Goal: Information Seeking & Learning: Learn about a topic

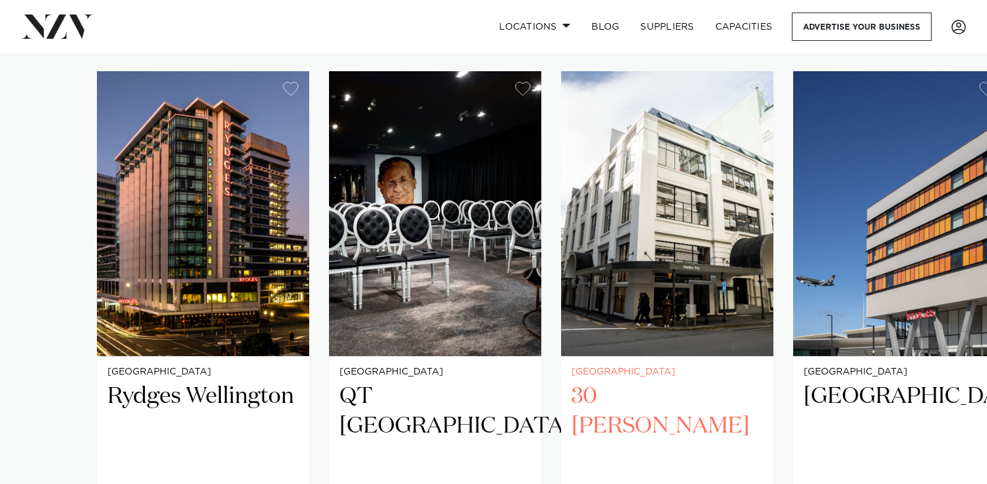
scroll to position [1017, 0]
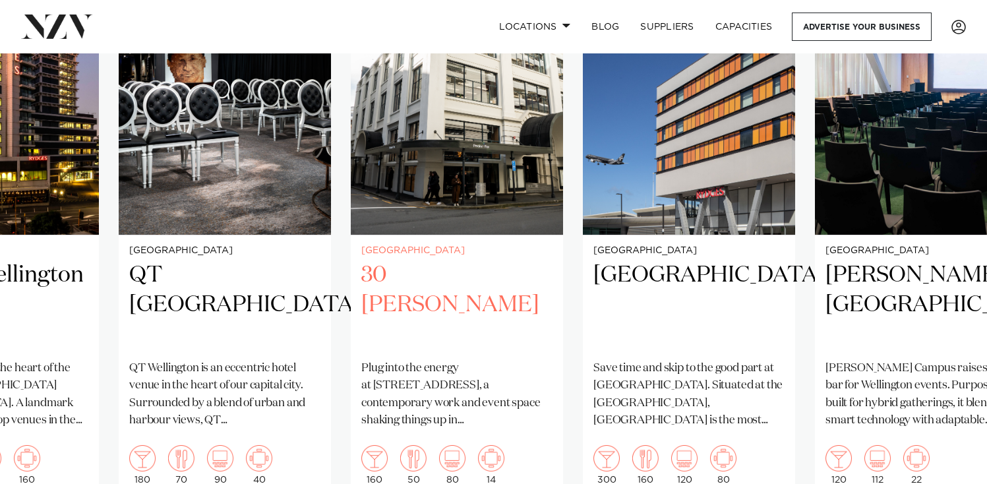
click at [361, 269] on h2 "30 [PERSON_NAME]" at bounding box center [456, 305] width 191 height 89
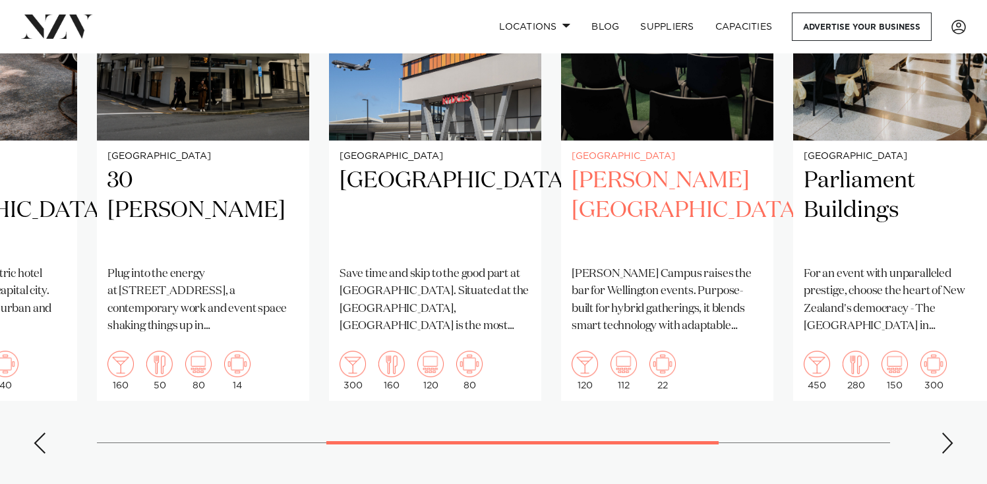
scroll to position [1119, 0]
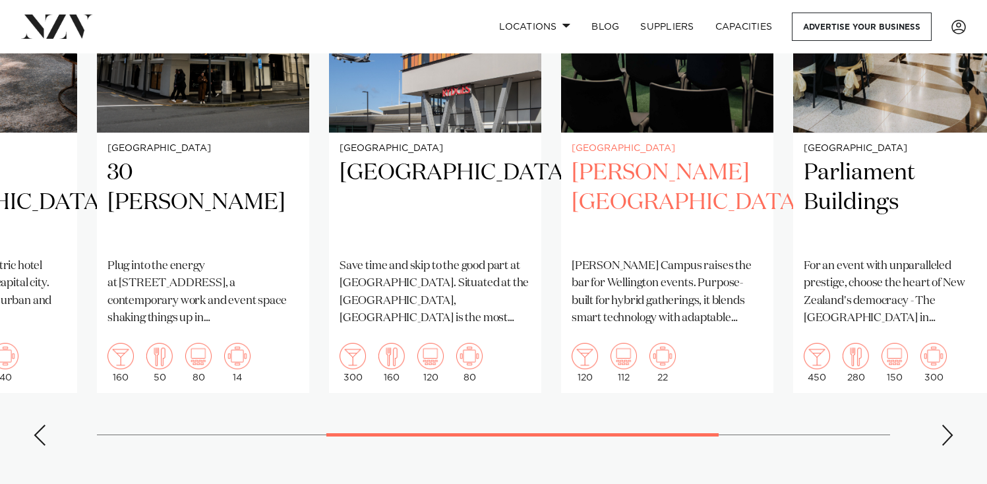
click at [0, 0] on slot "Wellington Rydges Wellington Immerse yourself in the heart of the capital at Ry…" at bounding box center [0, 0] width 0 height 0
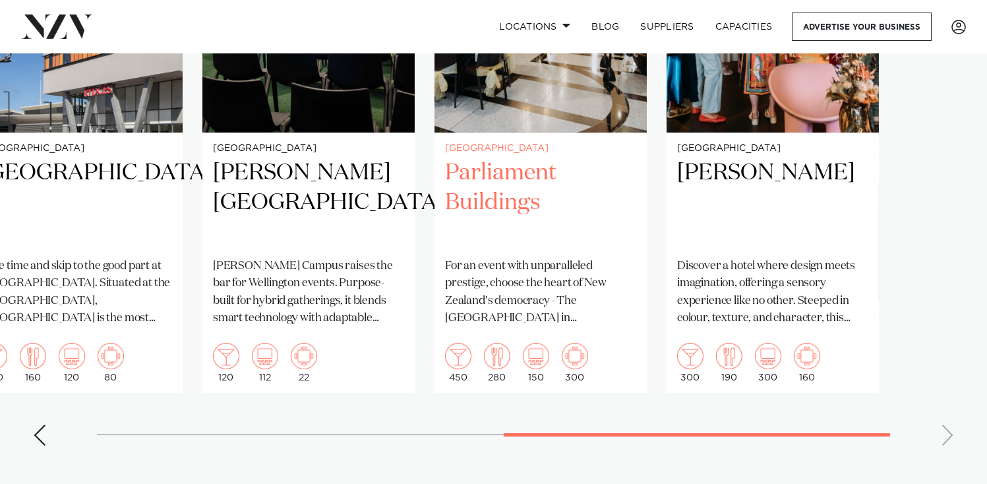
click at [477, 234] on div "Wellington Parliament Buildings For an event with unparalleled prestige, choose…" at bounding box center [541, 263] width 212 height 261
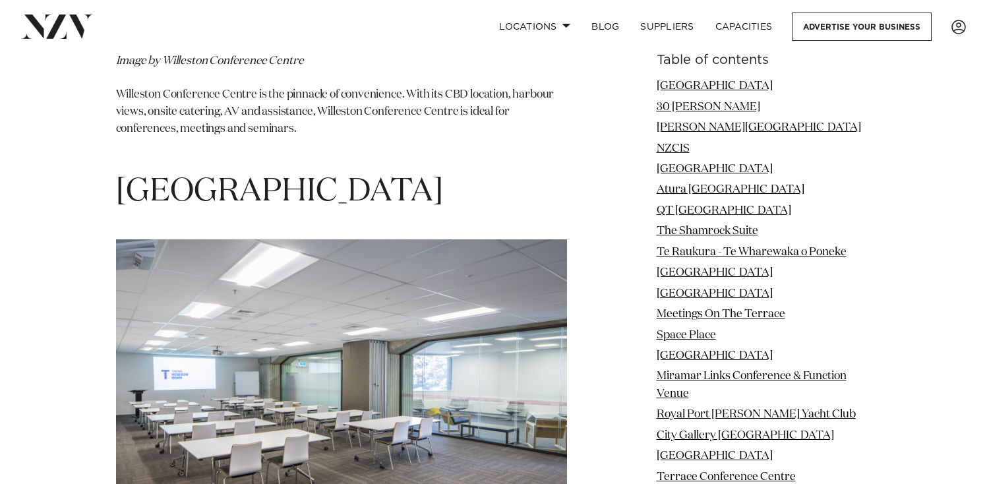
scroll to position [6601, 0]
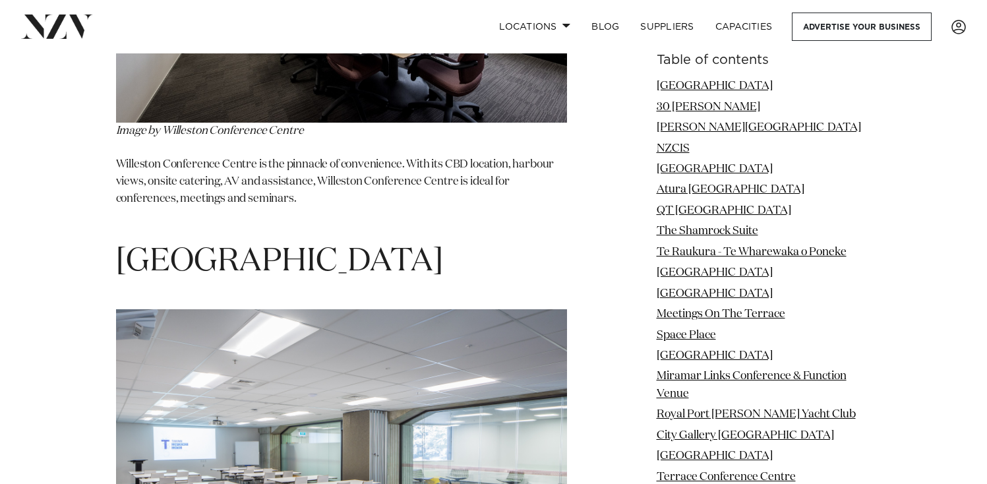
click at [279, 246] on span "[GEOGRAPHIC_DATA]" at bounding box center [279, 262] width 327 height 32
click at [277, 246] on span "[GEOGRAPHIC_DATA]" at bounding box center [279, 262] width 327 height 32
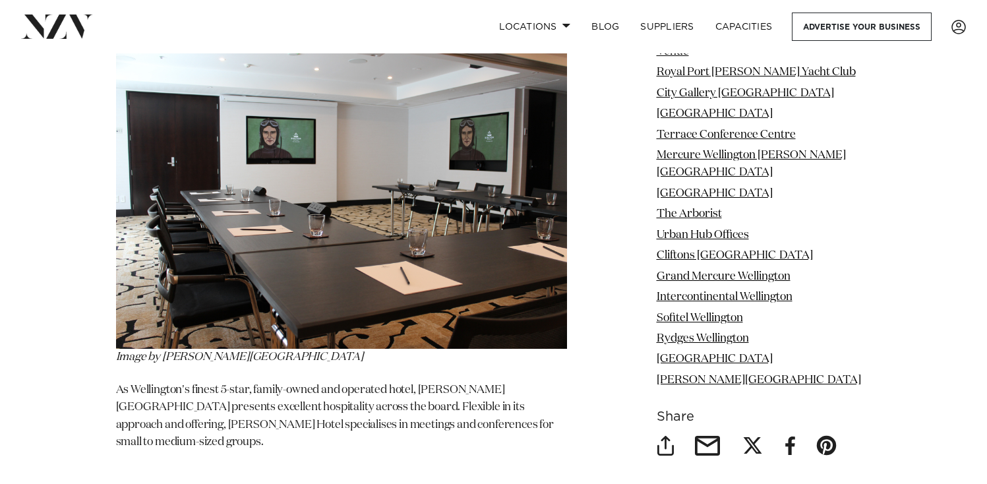
scroll to position [16570, 0]
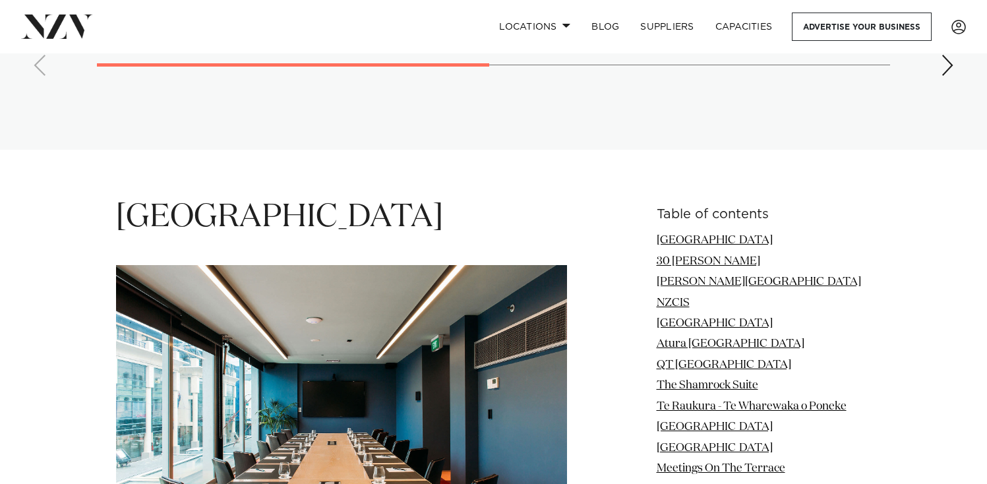
scroll to position [1700, 0]
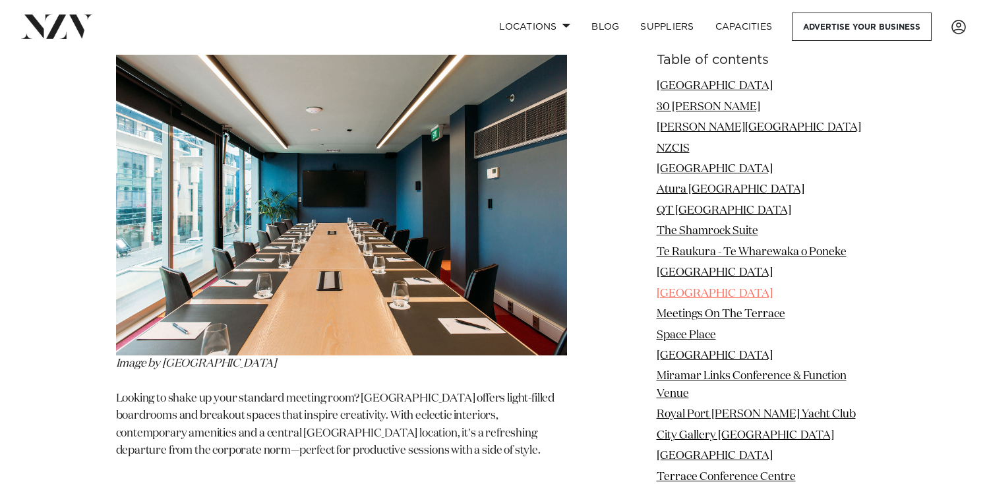
click at [703, 290] on link "[GEOGRAPHIC_DATA]" at bounding box center [715, 293] width 116 height 11
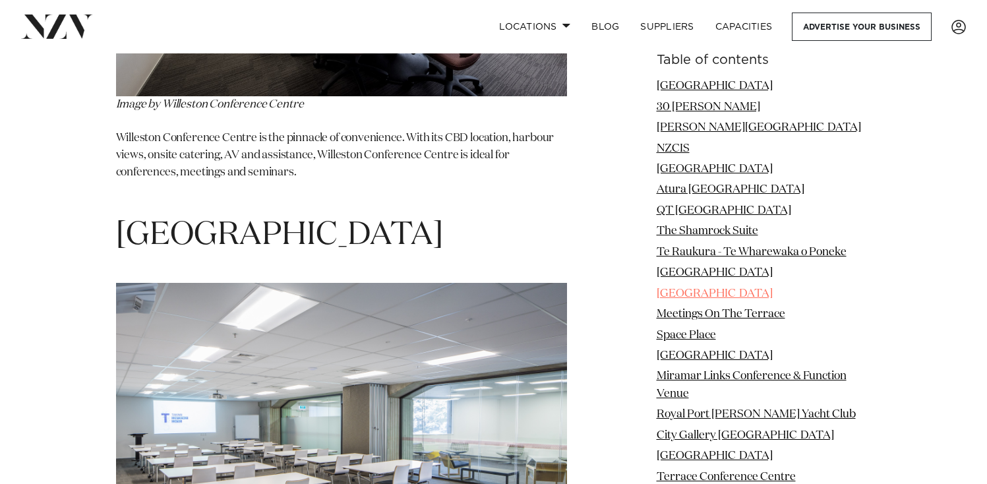
scroll to position [6695, 0]
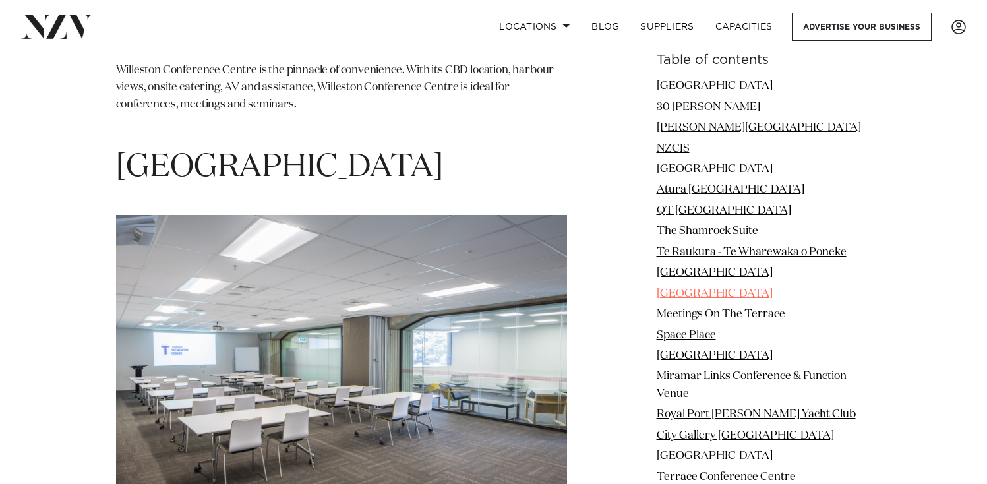
click at [703, 290] on link "[GEOGRAPHIC_DATA]" at bounding box center [715, 293] width 116 height 11
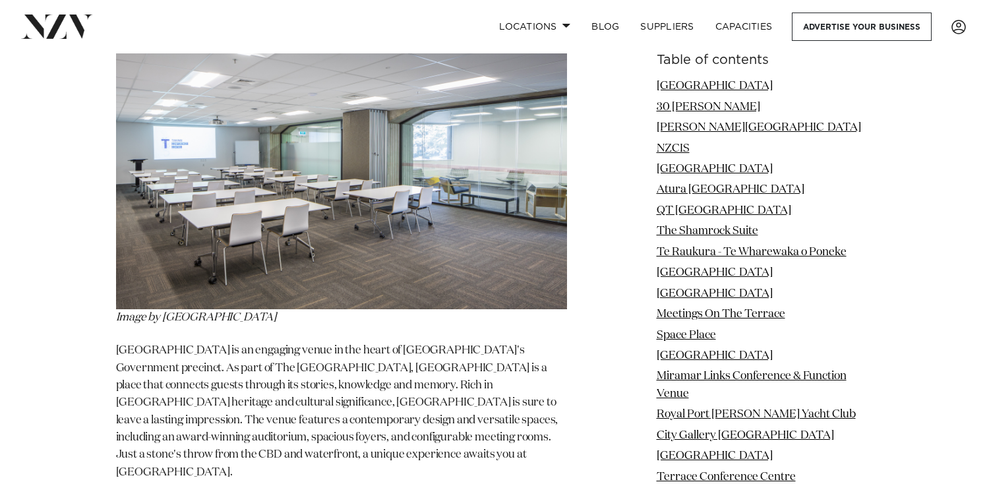
scroll to position [6915, 0]
